Goal: Transaction & Acquisition: Book appointment/travel/reservation

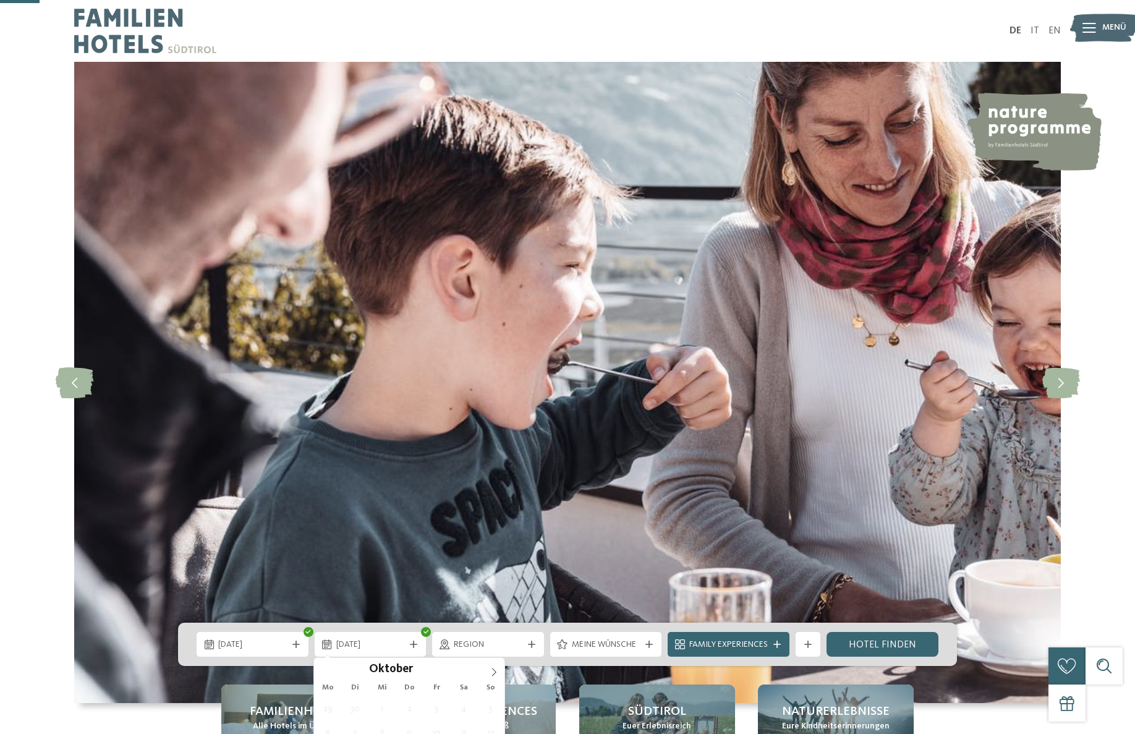
scroll to position [198, 0]
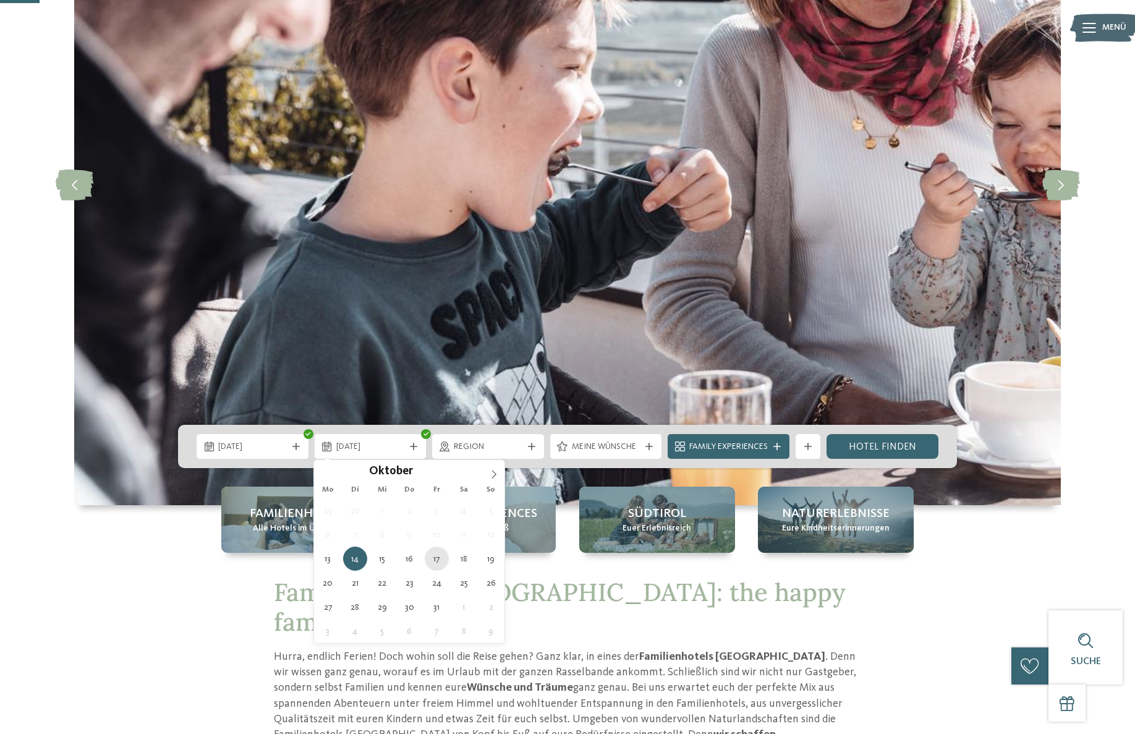
type div "[DATE]"
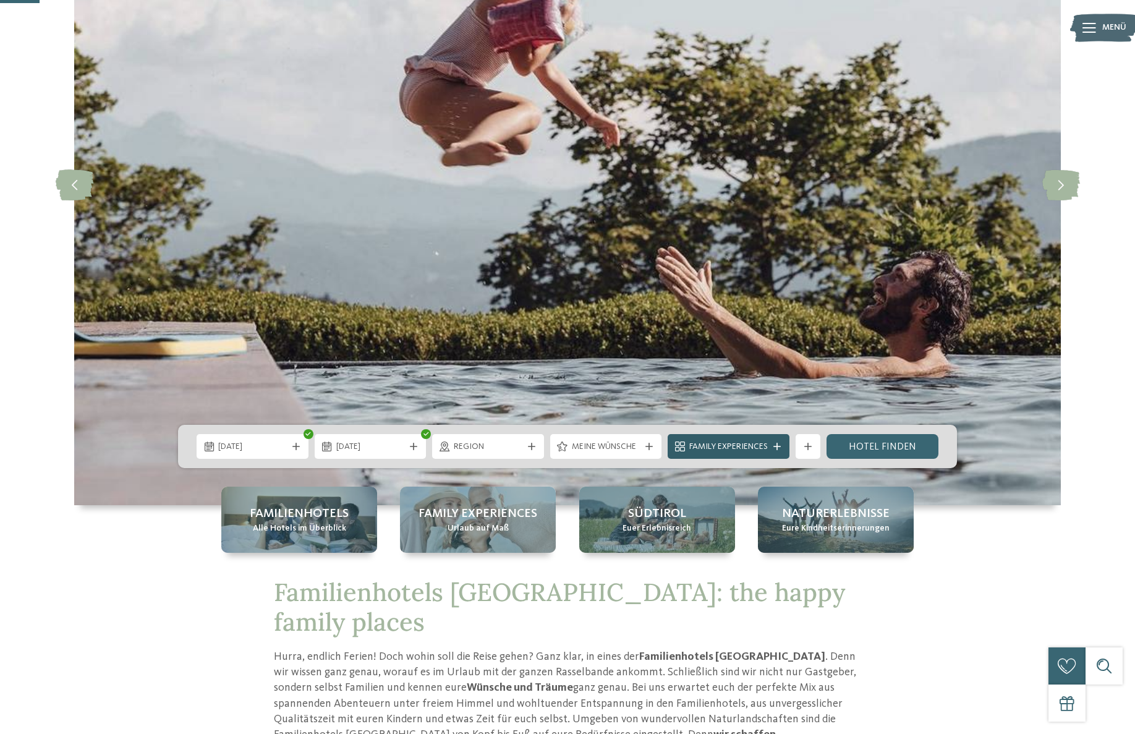
click at [745, 446] on span "Family Experiences" at bounding box center [728, 447] width 79 height 12
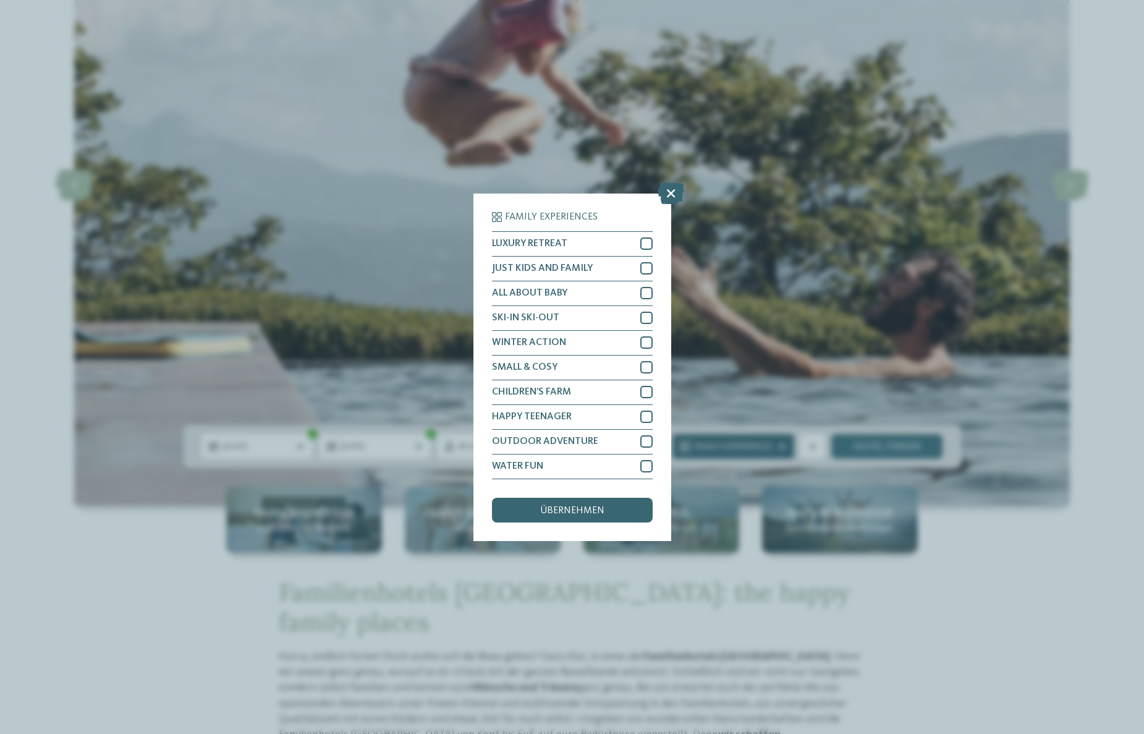
click at [745, 446] on div "Family Experiences LUXURY RETREAT JUST KIDS AND FAMILY" at bounding box center [572, 367] width 1144 height 734
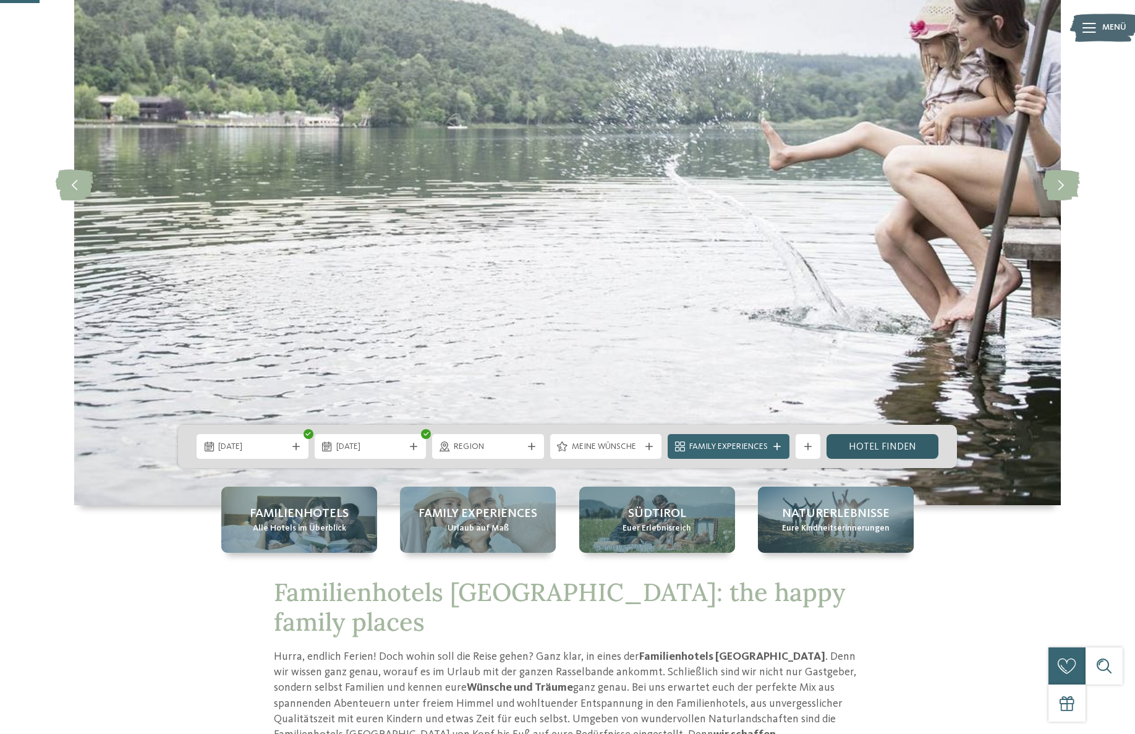
click at [858, 442] on link "Hotel finden" at bounding box center [883, 446] width 112 height 25
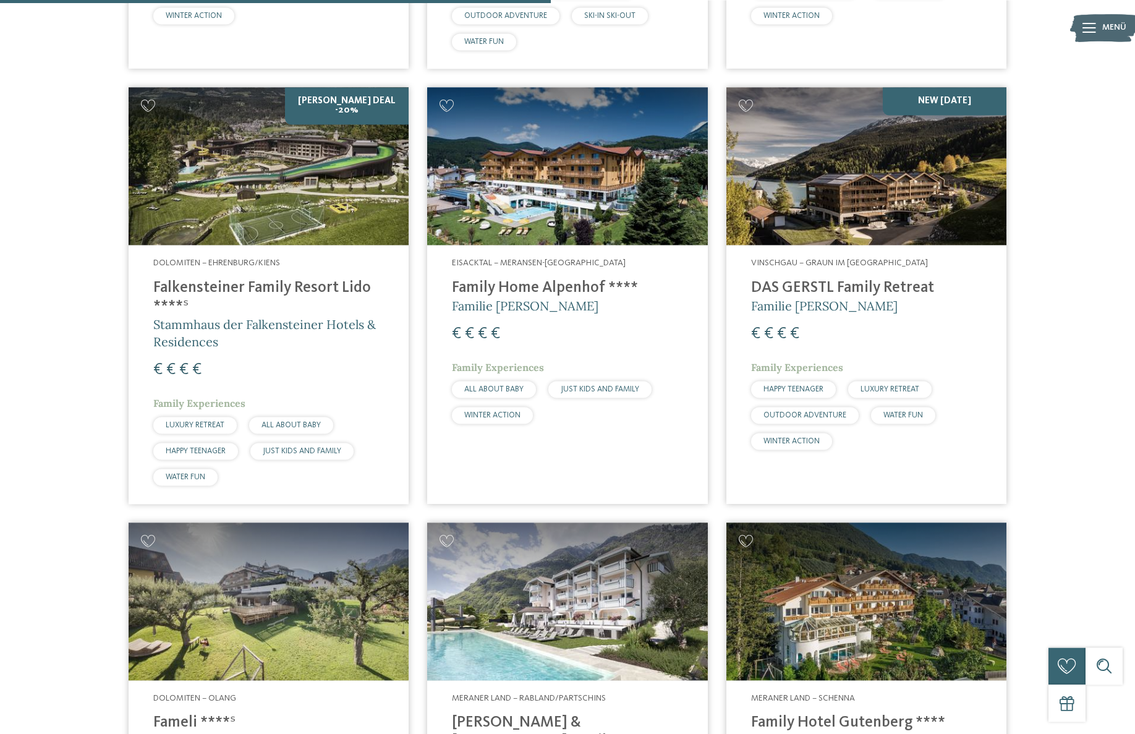
scroll to position [1622, 0]
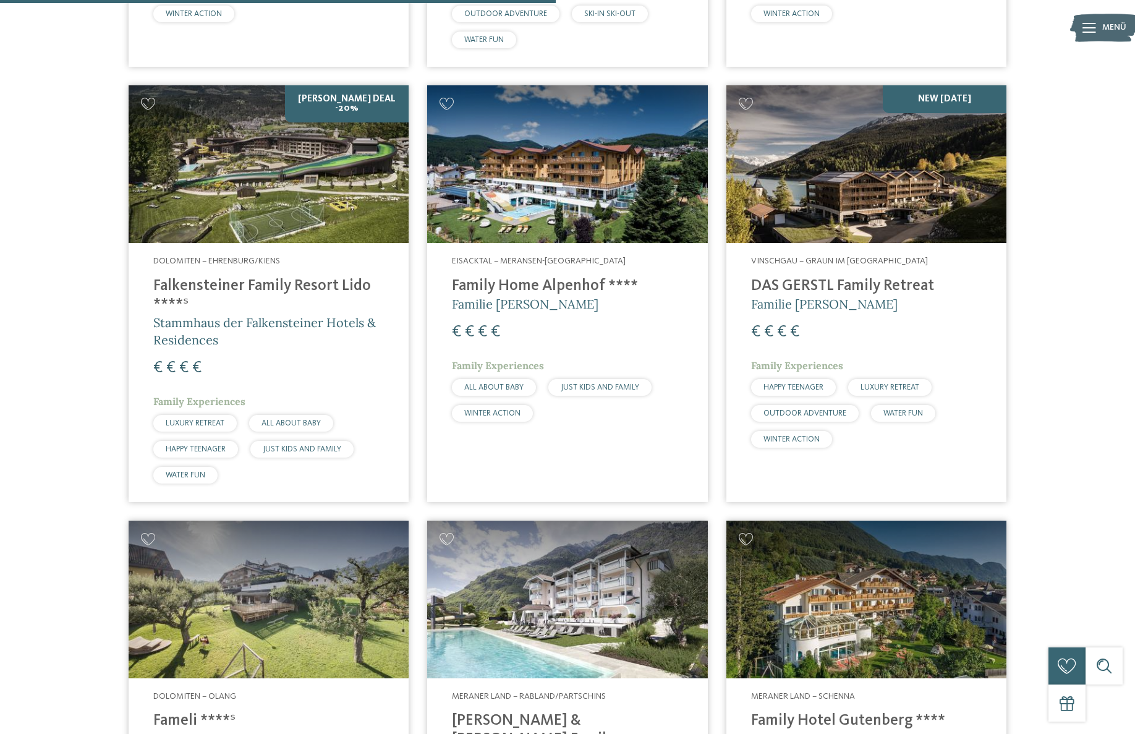
click at [266, 182] on img at bounding box center [269, 164] width 280 height 158
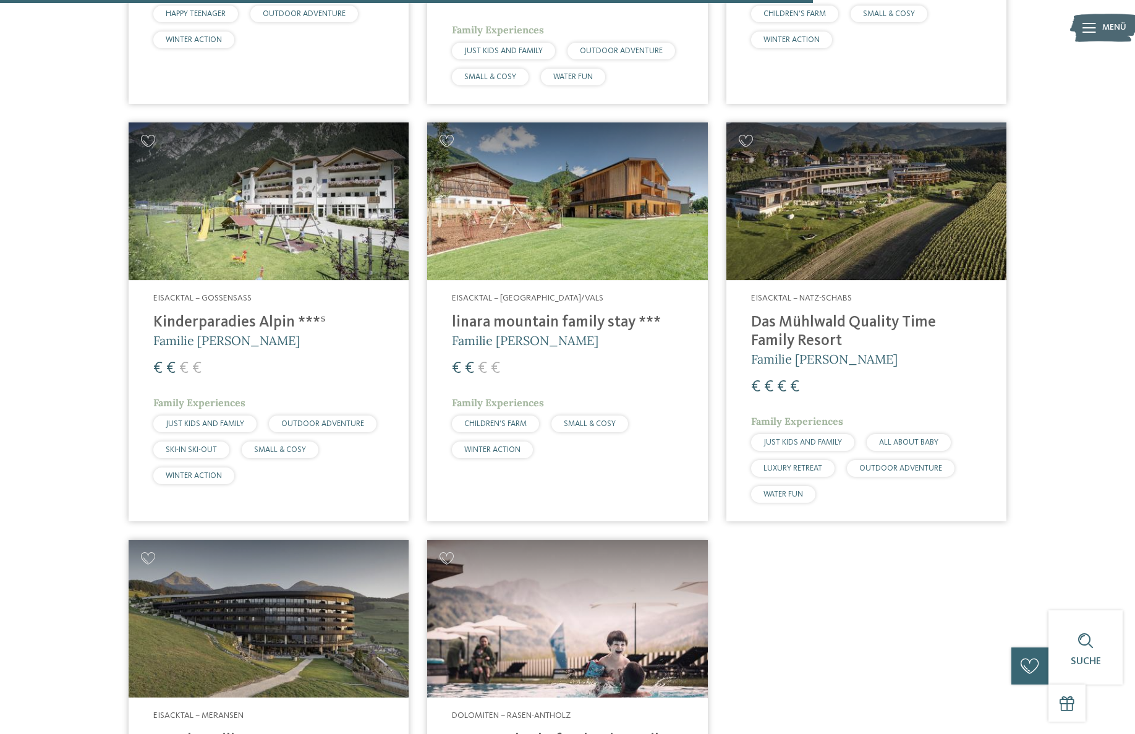
scroll to position [2483, 0]
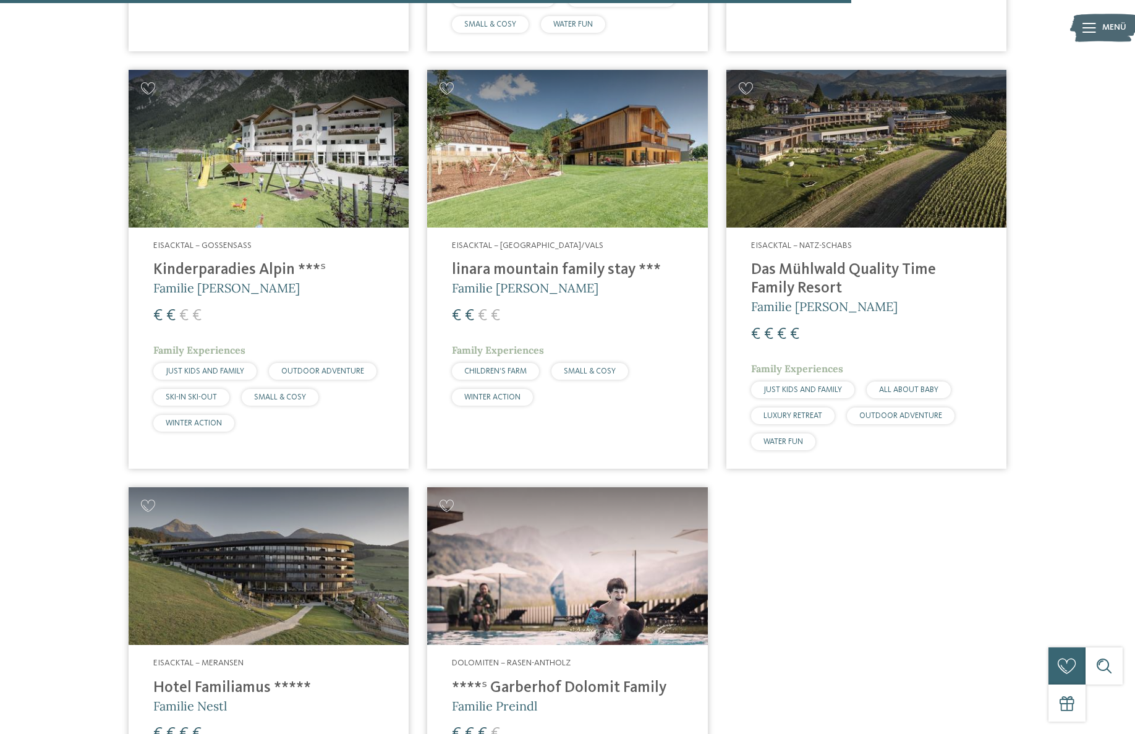
click at [787, 261] on h4 "Das Mühlwald Quality Time Family Resort" at bounding box center [866, 279] width 231 height 37
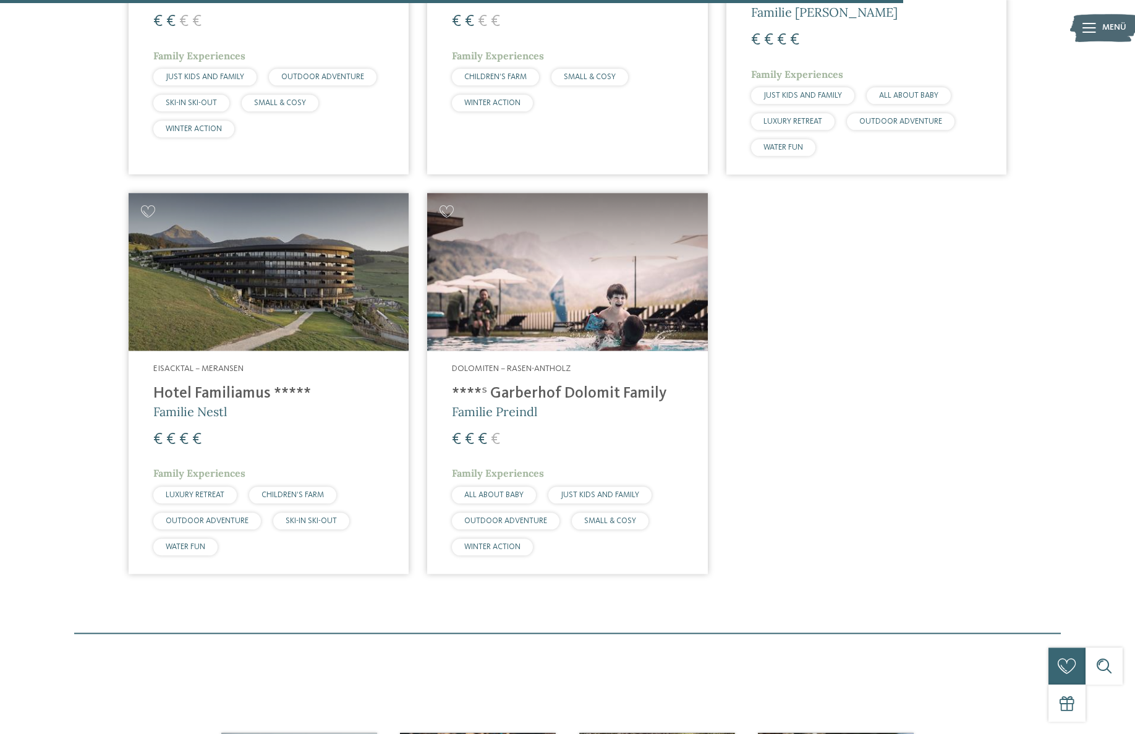
scroll to position [2780, 0]
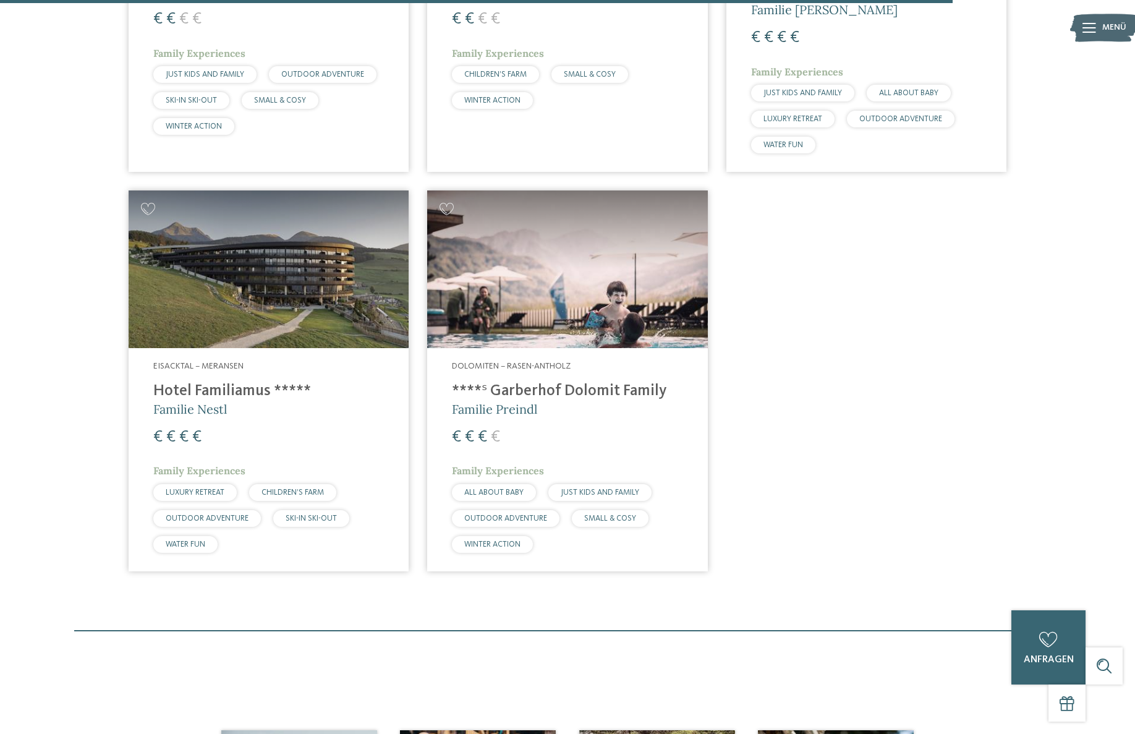
click at [251, 382] on h4 "Hotel Familiamus *****" at bounding box center [268, 391] width 231 height 19
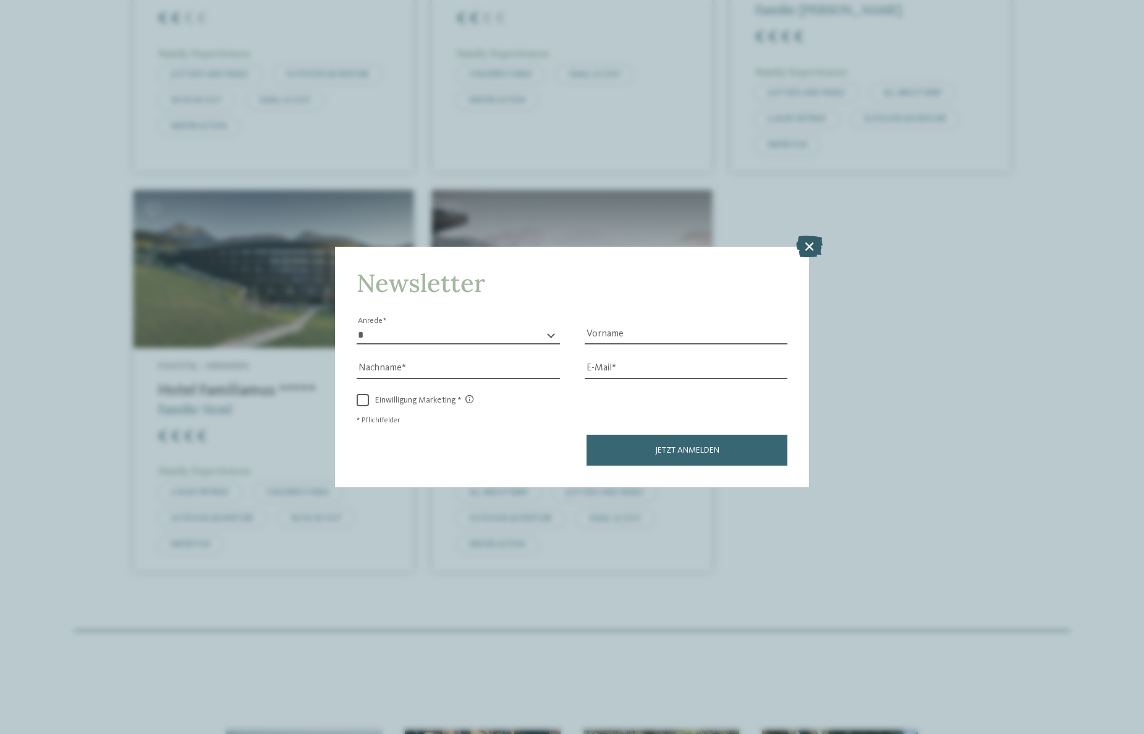
click at [806, 253] on icon at bounding box center [809, 247] width 27 height 22
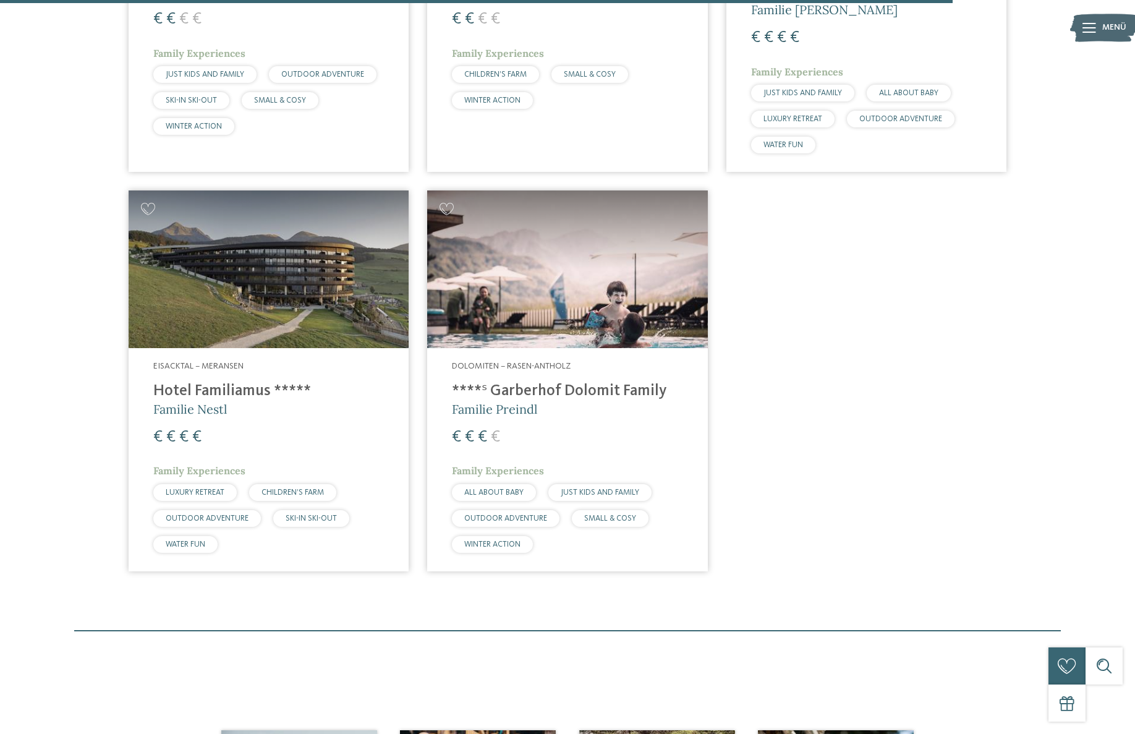
click at [577, 382] on h4 "****ˢ Garberhof Dolomit Family" at bounding box center [567, 391] width 231 height 19
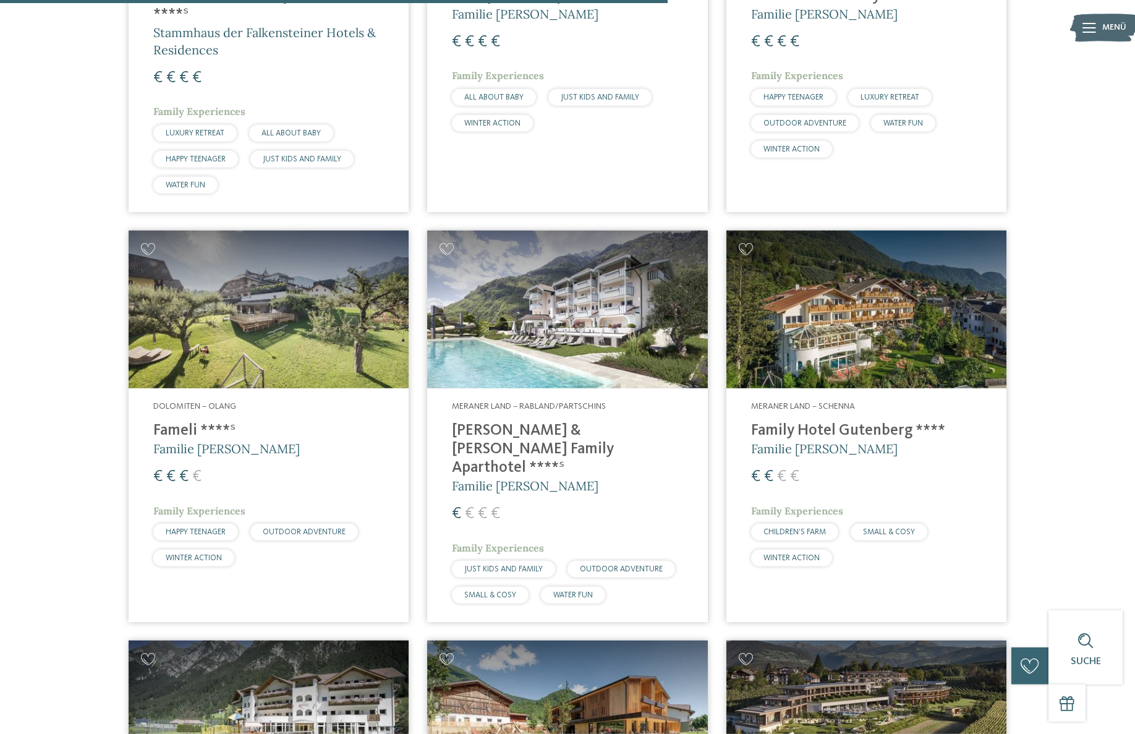
scroll to position [1909, 0]
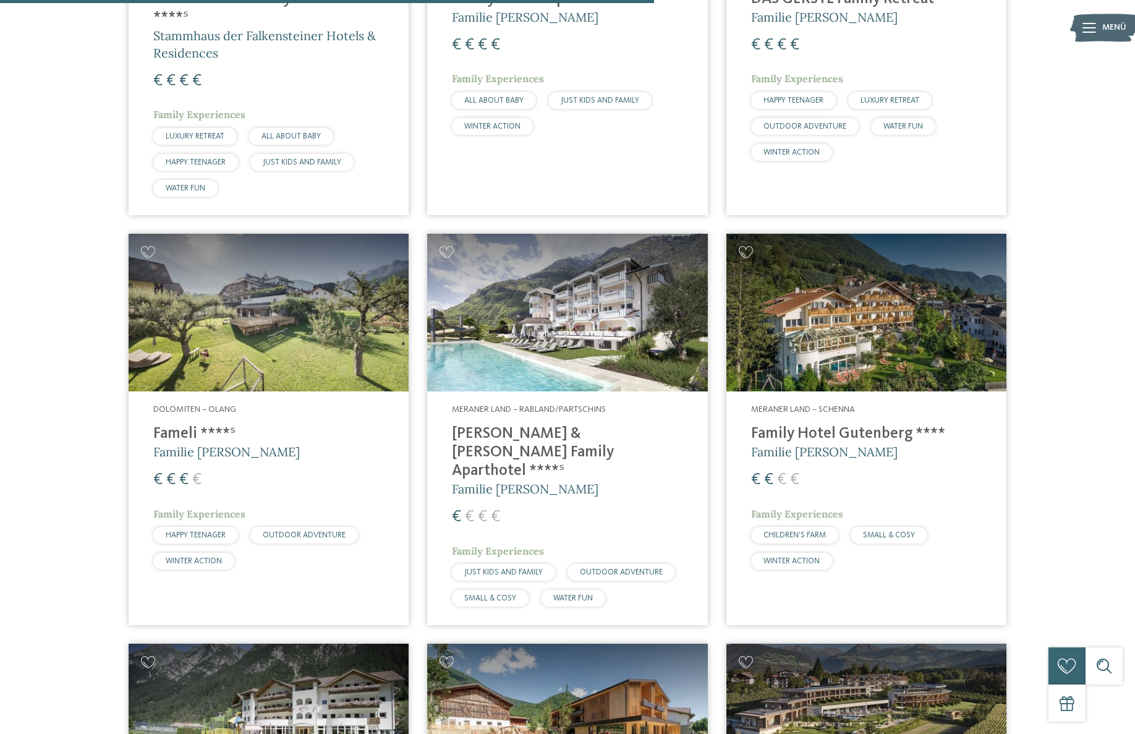
click at [199, 444] on span "Familie [PERSON_NAME]" at bounding box center [226, 451] width 147 height 15
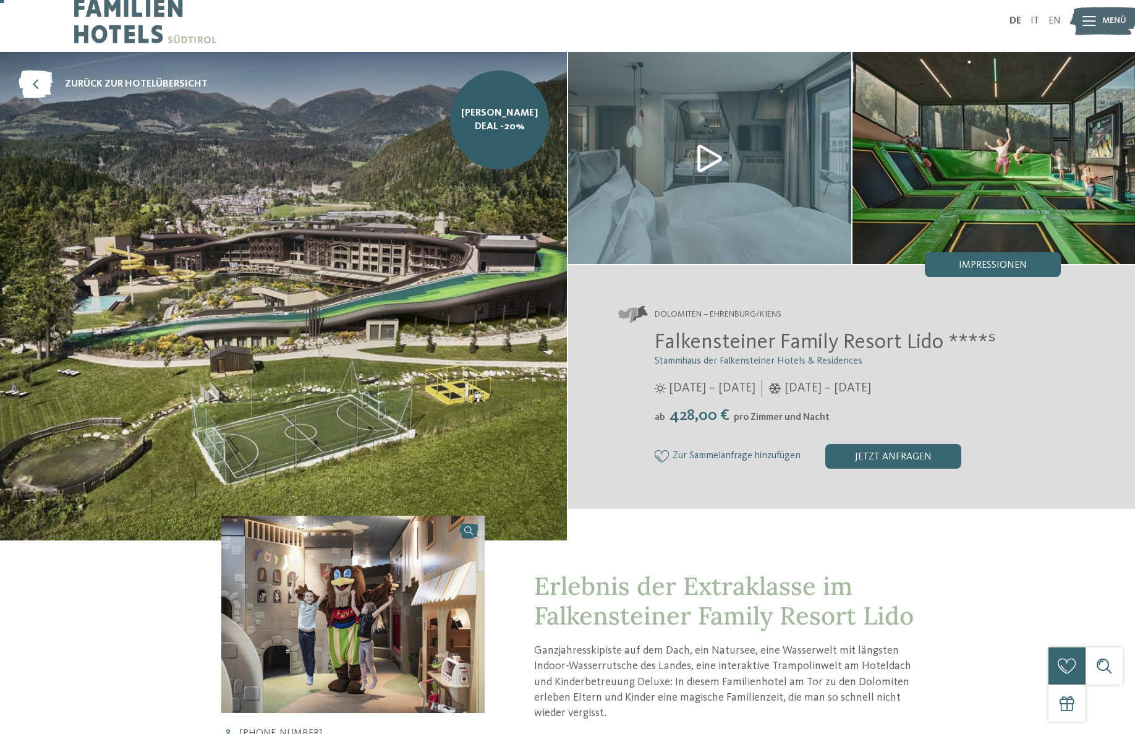
scroll to position [20, 0]
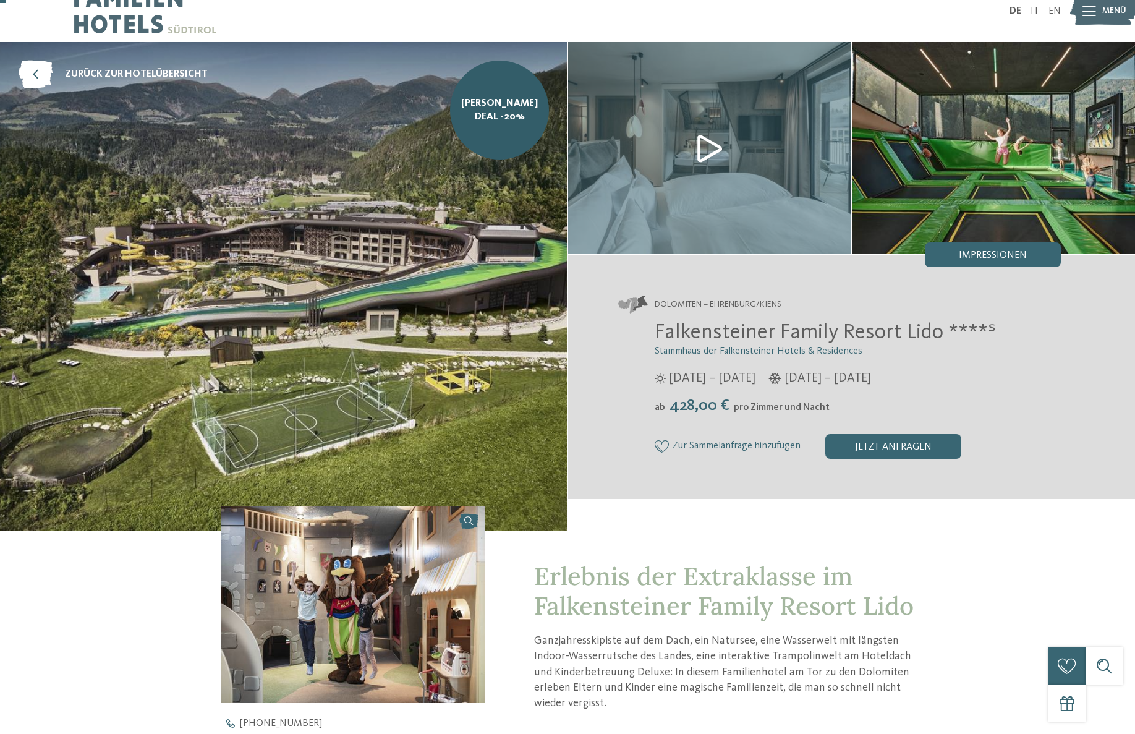
drag, startPoint x: 707, startPoint y: 354, endPoint x: 880, endPoint y: 354, distance: 173.1
click at [880, 354] on h3 "Stammhaus der Falkensteiner Hotels & Residences" at bounding box center [858, 352] width 406 height 12
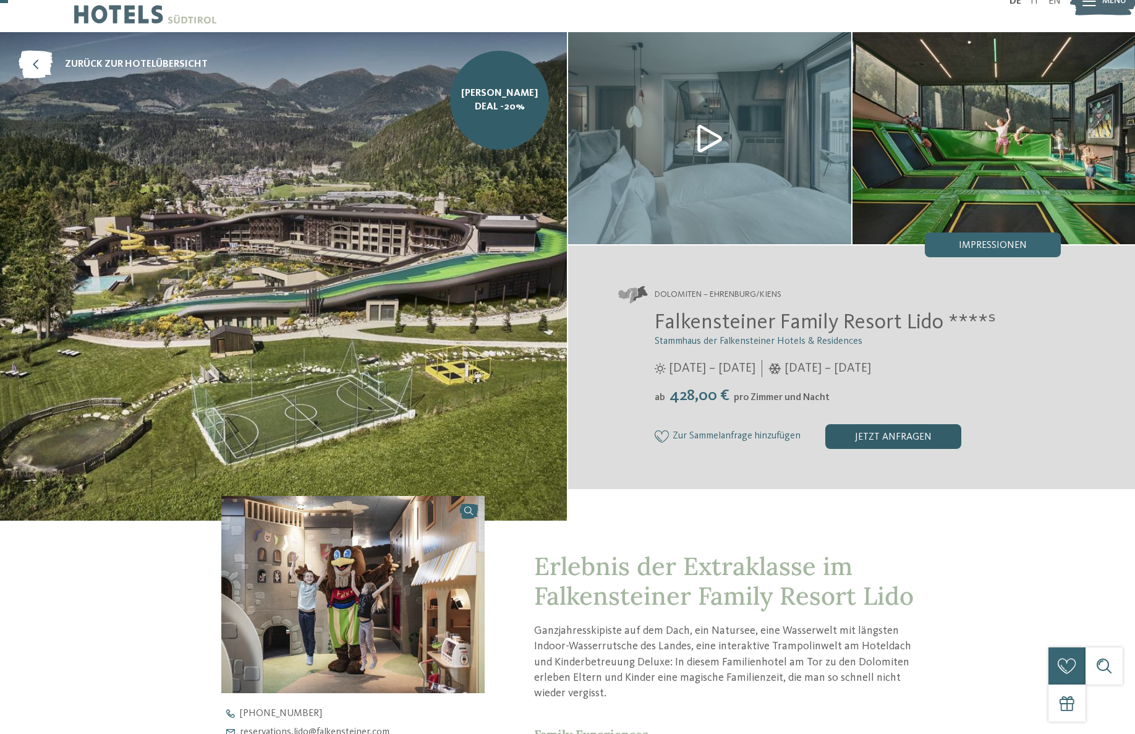
click at [901, 431] on div "jetzt anfragen" at bounding box center [893, 436] width 136 height 25
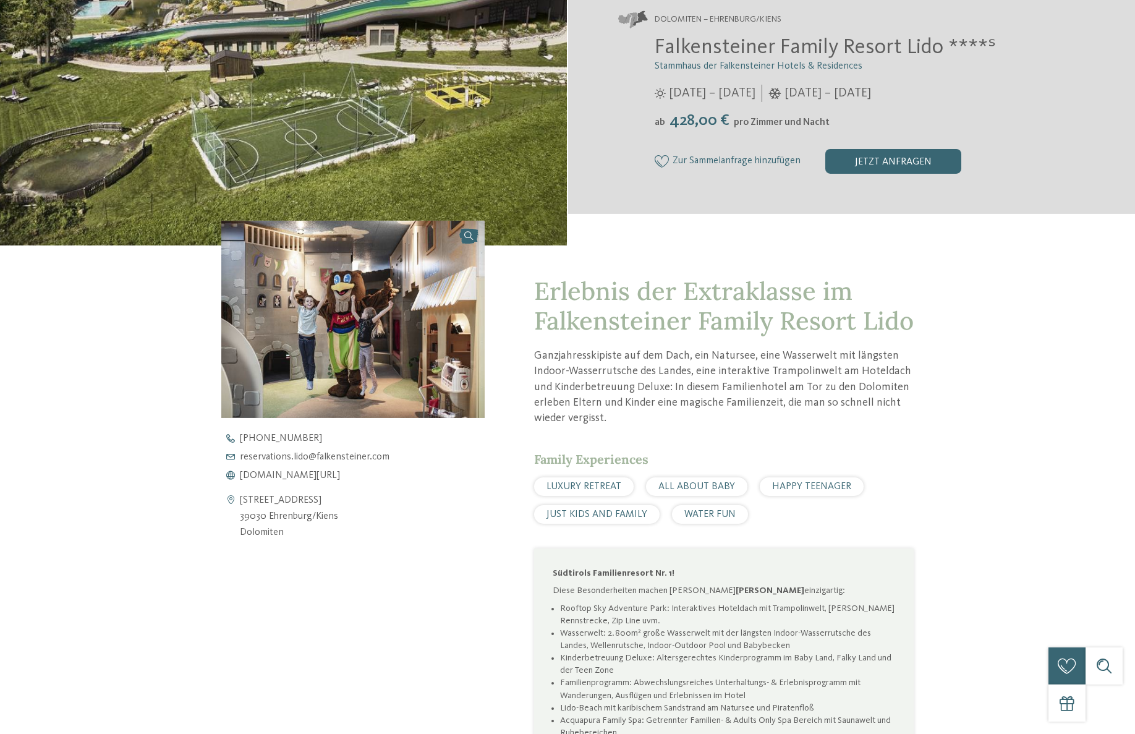
scroll to position [0, 0]
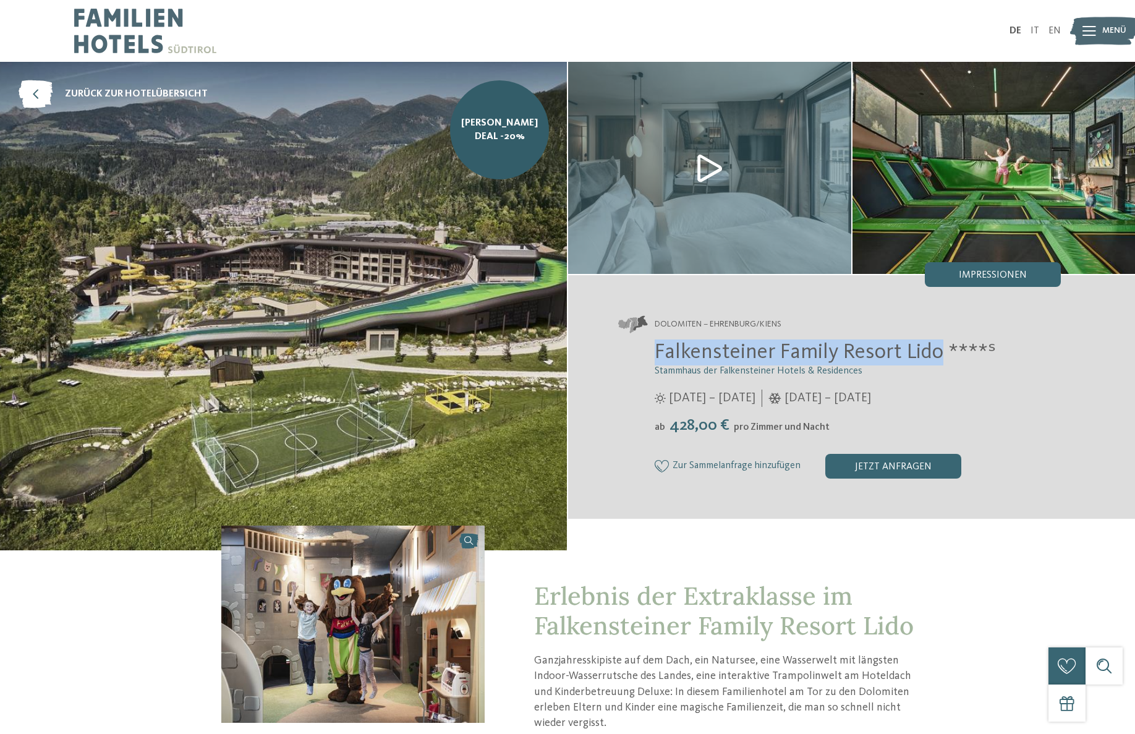
drag, startPoint x: 658, startPoint y: 346, endPoint x: 943, endPoint y: 359, distance: 285.9
click at [943, 359] on span "Falkensteiner Family Resort Lido ****ˢ" at bounding box center [825, 352] width 341 height 22
copy span "Falkensteiner Family Resort Lido"
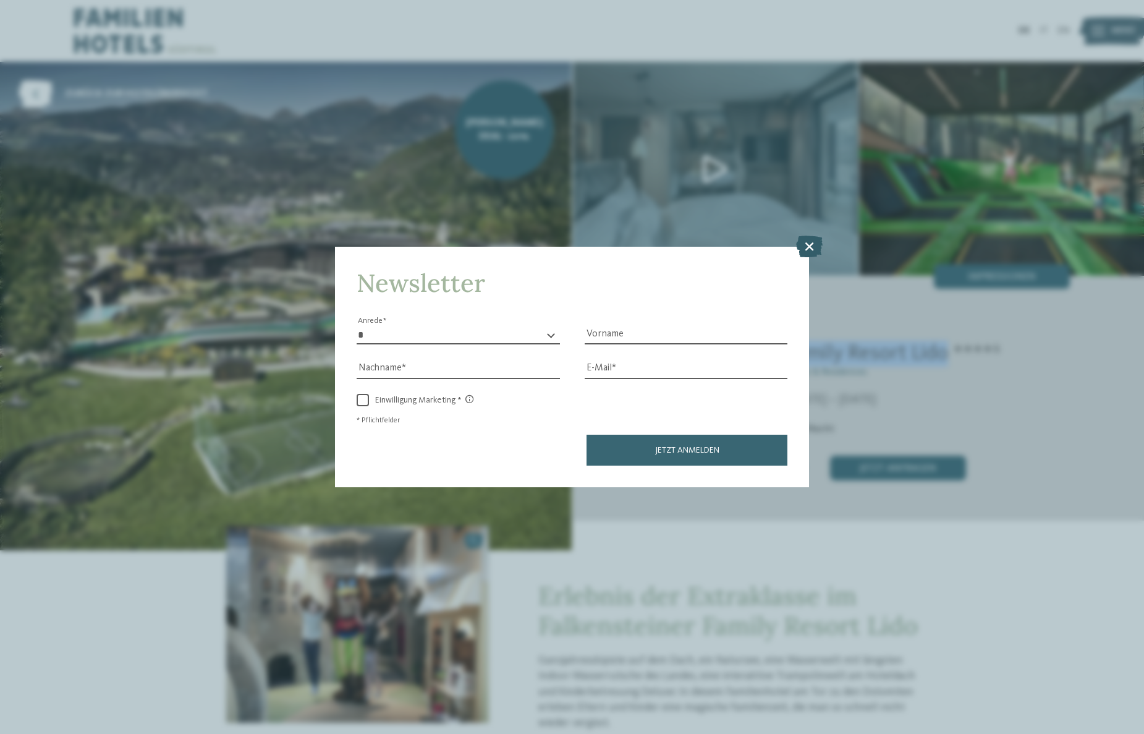
click at [820, 242] on icon at bounding box center [809, 247] width 27 height 22
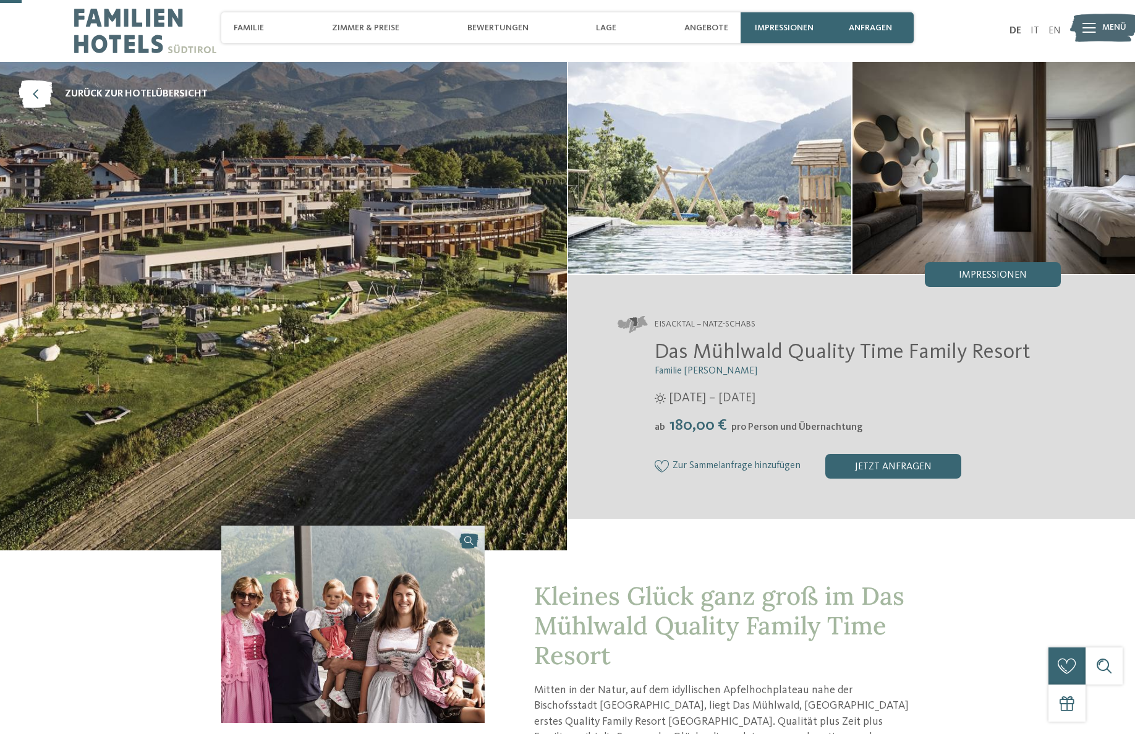
scroll to position [79, 0]
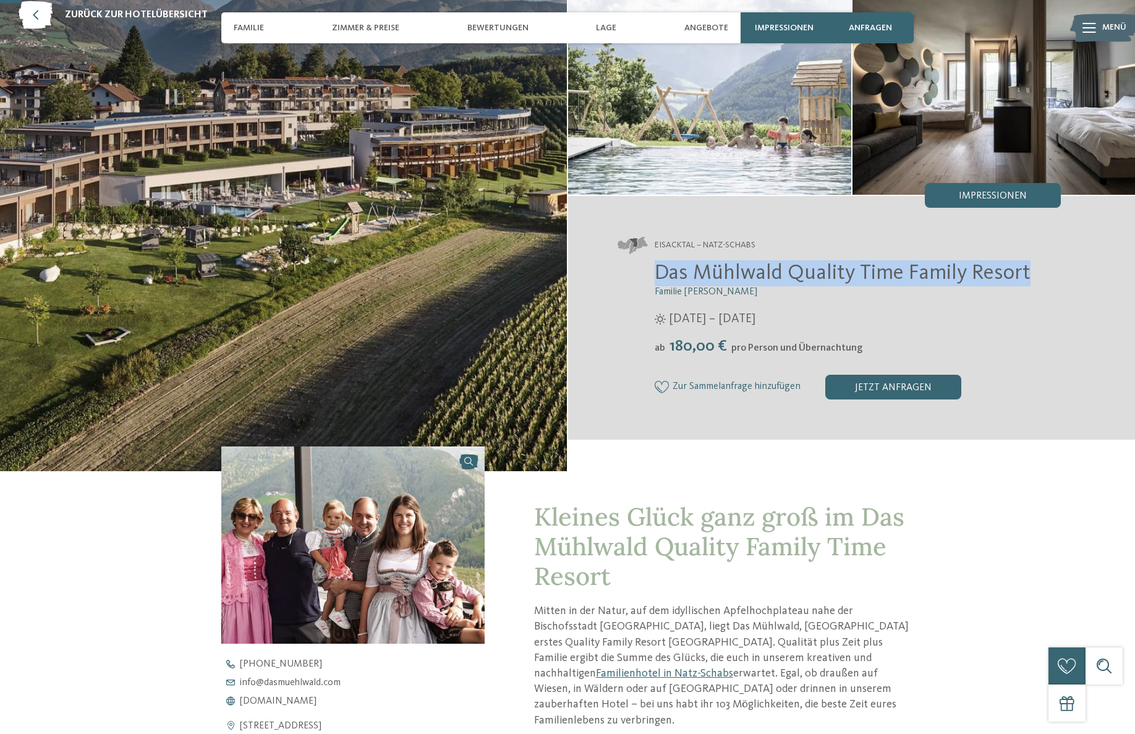
drag, startPoint x: 657, startPoint y: 272, endPoint x: 1024, endPoint y: 270, distance: 367.2
click at [1024, 270] on span "Das Mühlwald Quality Time Family Resort" at bounding box center [843, 273] width 376 height 22
copy span "Das Mühlwald Quality Time Family Resort"
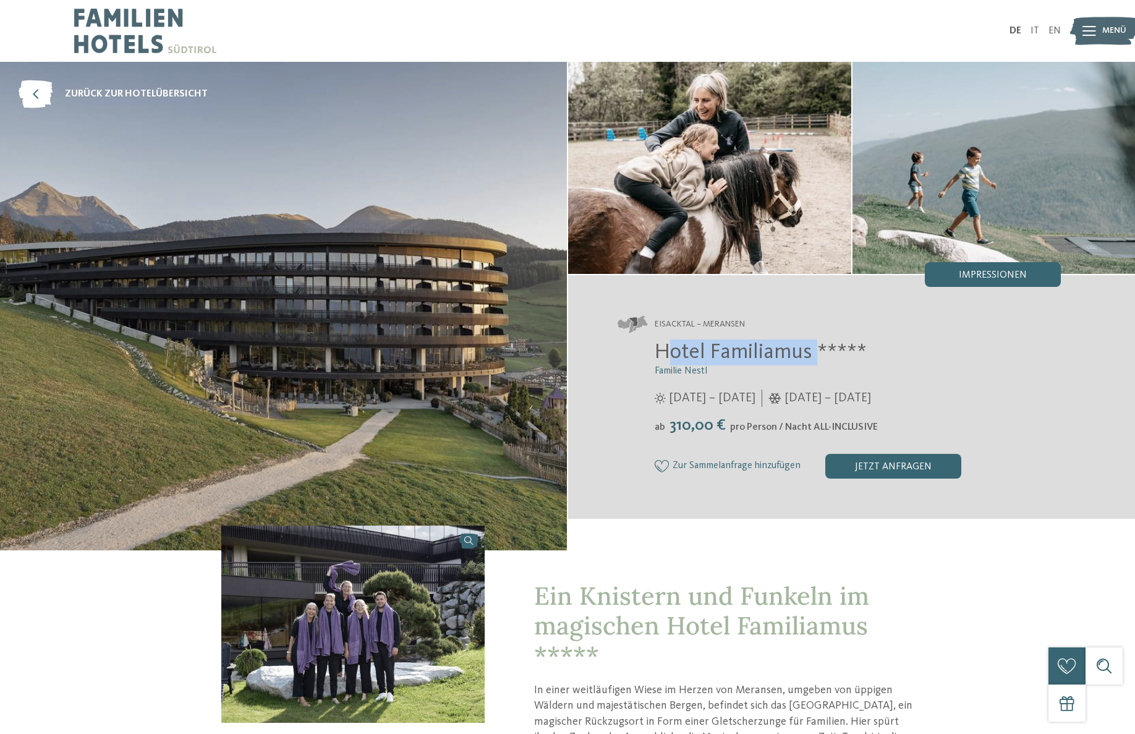
drag, startPoint x: 663, startPoint y: 351, endPoint x: 699, endPoint y: 351, distance: 35.9
click at [814, 352] on span "Hotel Familiamus *****" at bounding box center [761, 352] width 212 height 22
drag, startPoint x: 651, startPoint y: 349, endPoint x: 808, endPoint y: 357, distance: 157.2
click at [808, 357] on div "Hotel Familiamus ***** Familie Nestl 29.05. – 09.11.2025 05.12.2025 – 19.04.202…" at bounding box center [839, 408] width 443 height 139
copy span "Hotel Familiamus"
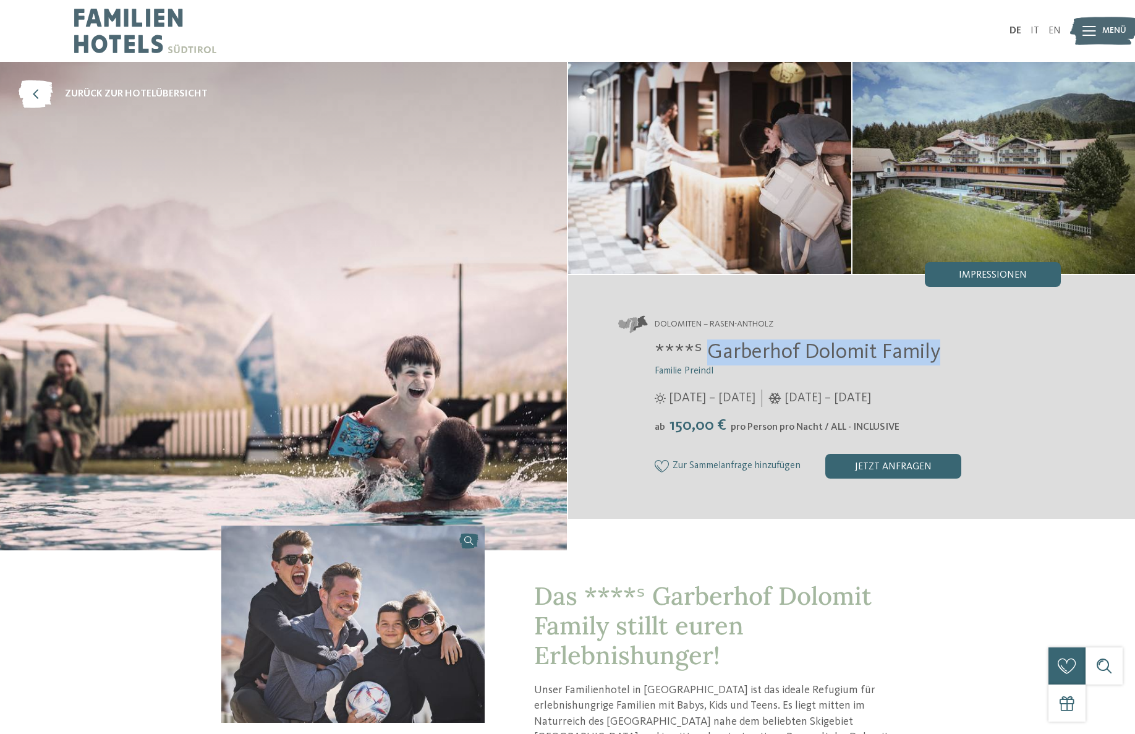
drag, startPoint x: 710, startPoint y: 349, endPoint x: 950, endPoint y: 347, distance: 239.3
click at [950, 347] on h2 "****ˢ Garberhof Dolomit Family" at bounding box center [858, 352] width 406 height 26
copy span "Garberhof Dolomit Family"
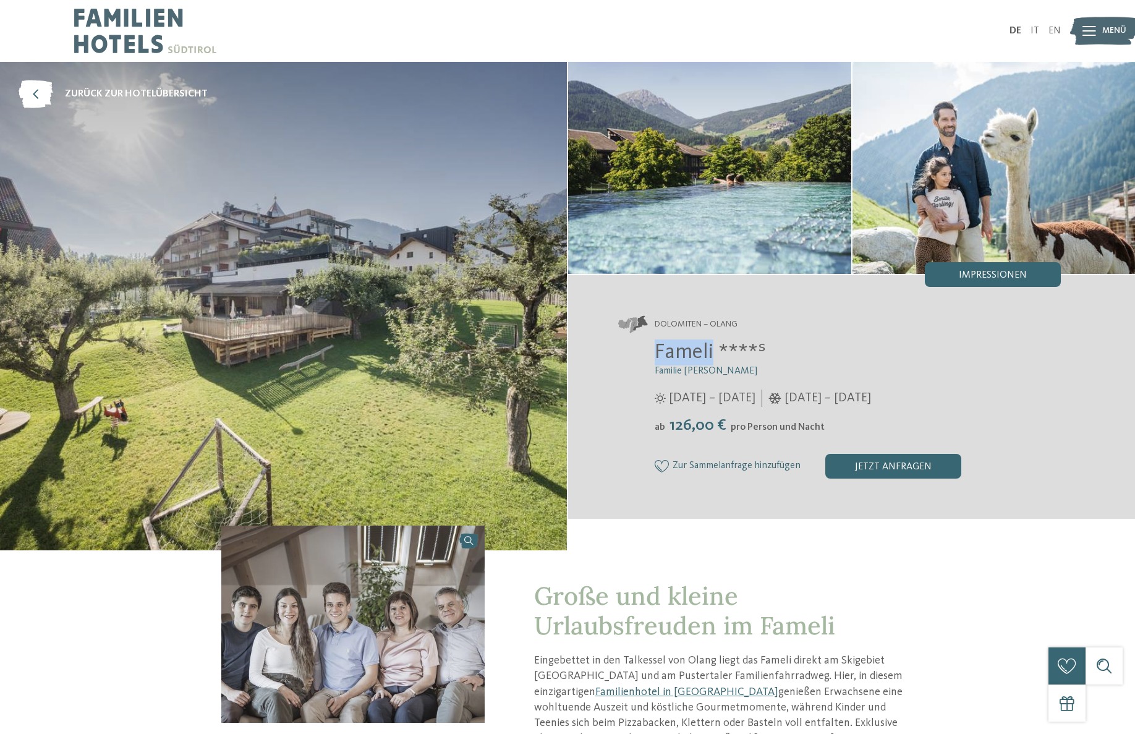
drag, startPoint x: 659, startPoint y: 351, endPoint x: 713, endPoint y: 355, distance: 54.5
click at [713, 355] on span "Fameli ****ˢ" at bounding box center [710, 352] width 111 height 22
